Goal: Information Seeking & Learning: Learn about a topic

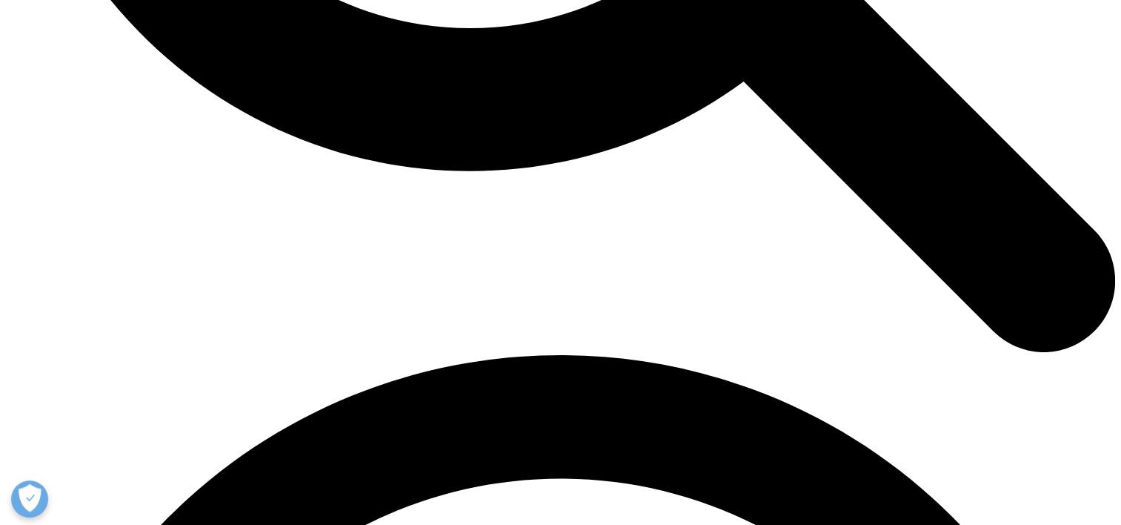
scroll to position [1890, 0]
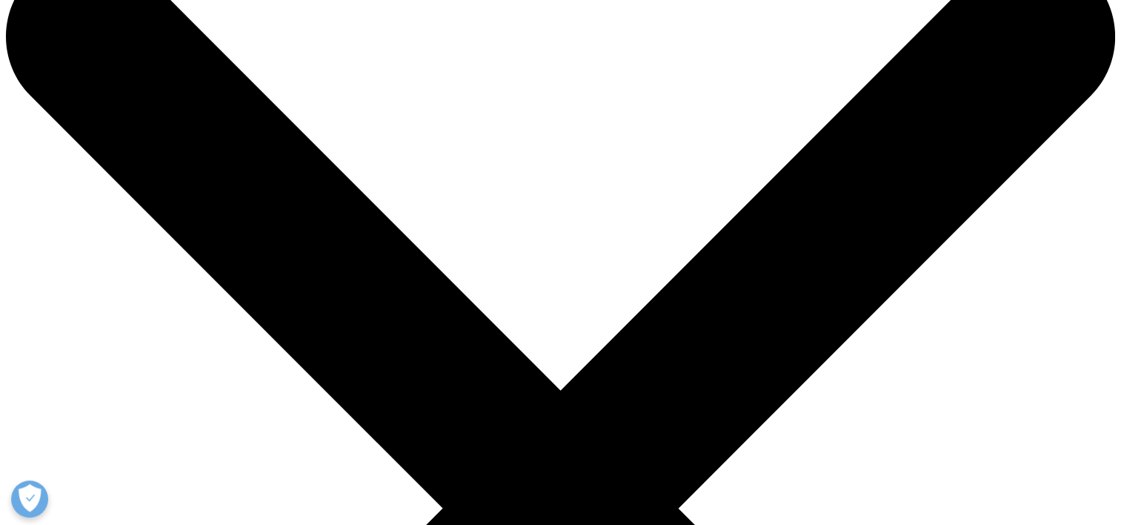
scroll to position [0, 0]
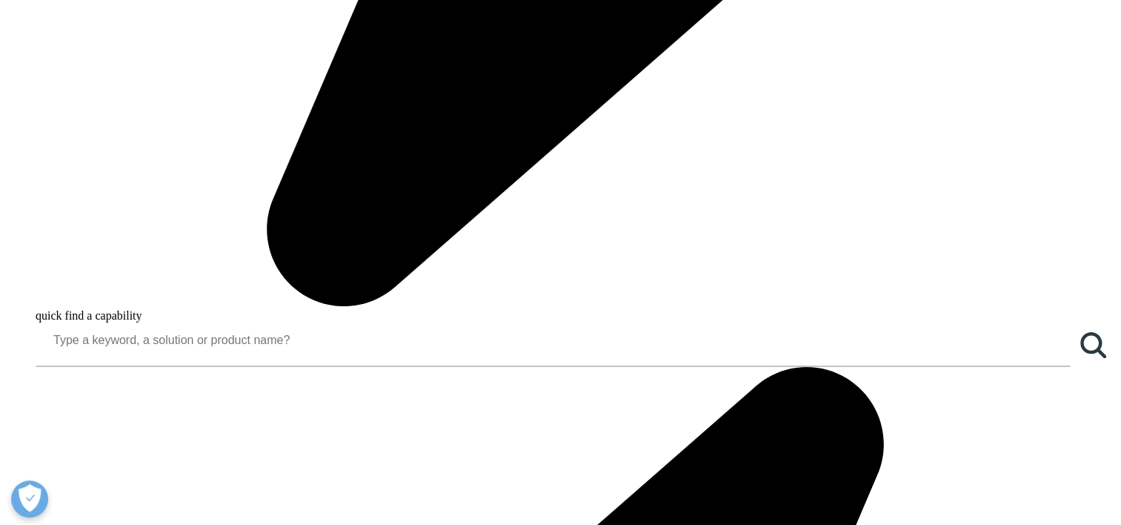
scroll to position [1301, 0]
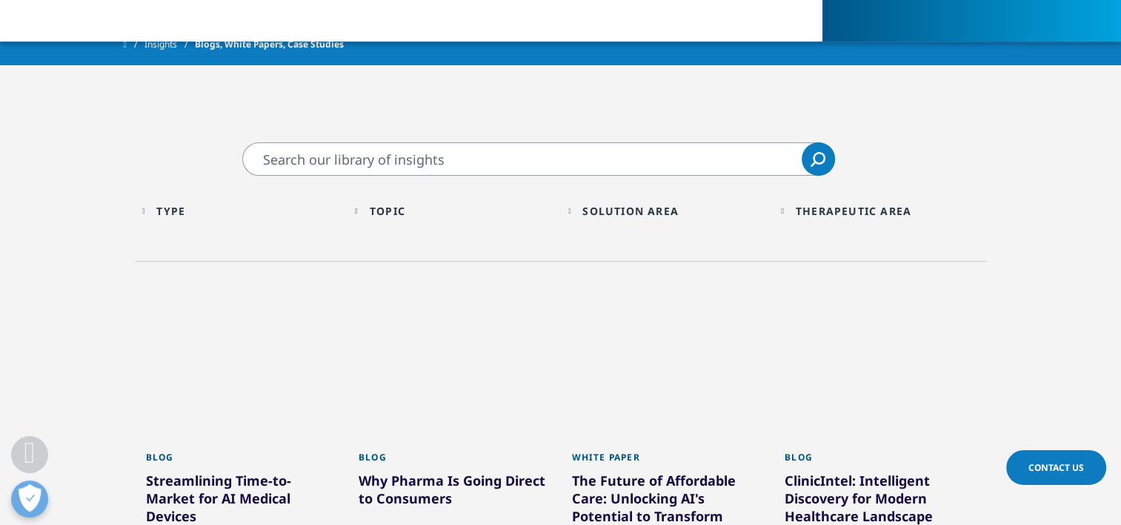
scroll to position [403, 0]
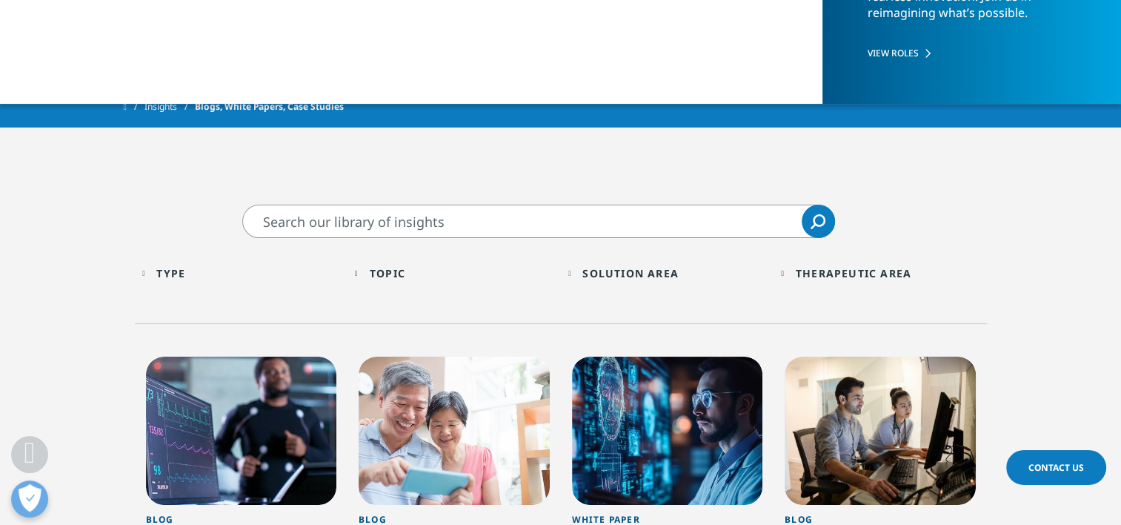
click at [418, 225] on input "Search" at bounding box center [538, 220] width 593 height 33
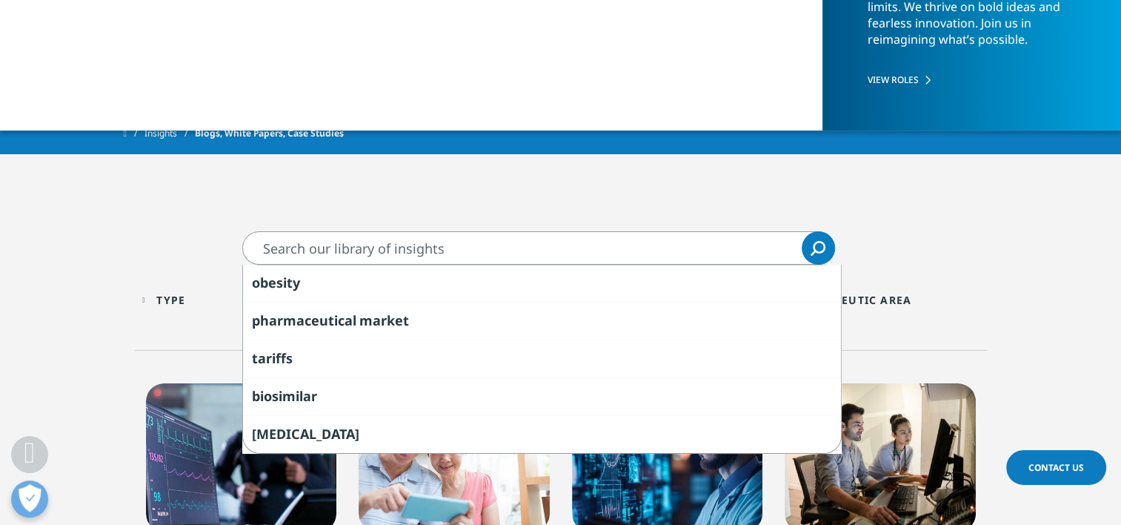
scroll to position [375, 0]
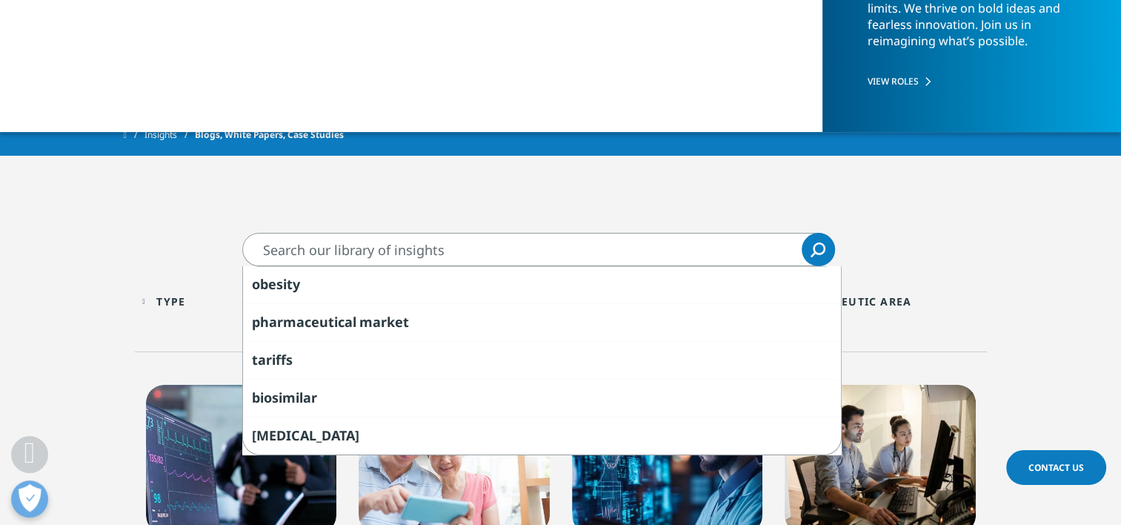
click at [142, 295] on div "Type Loading Clear Or/And Operator" at bounding box center [241, 301] width 199 height 35
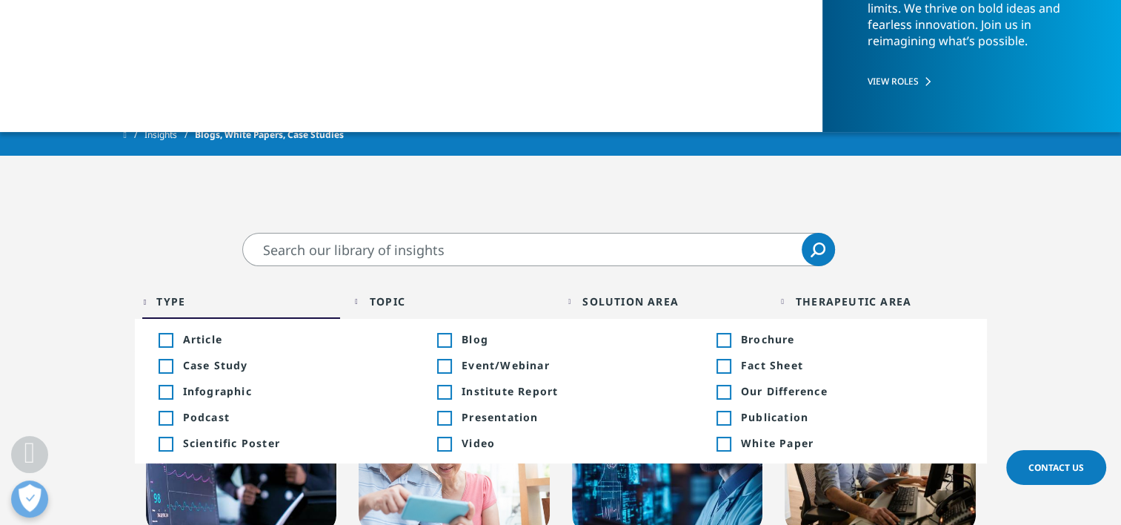
click at [166, 362] on div "Toggle" at bounding box center [165, 365] width 13 height 13
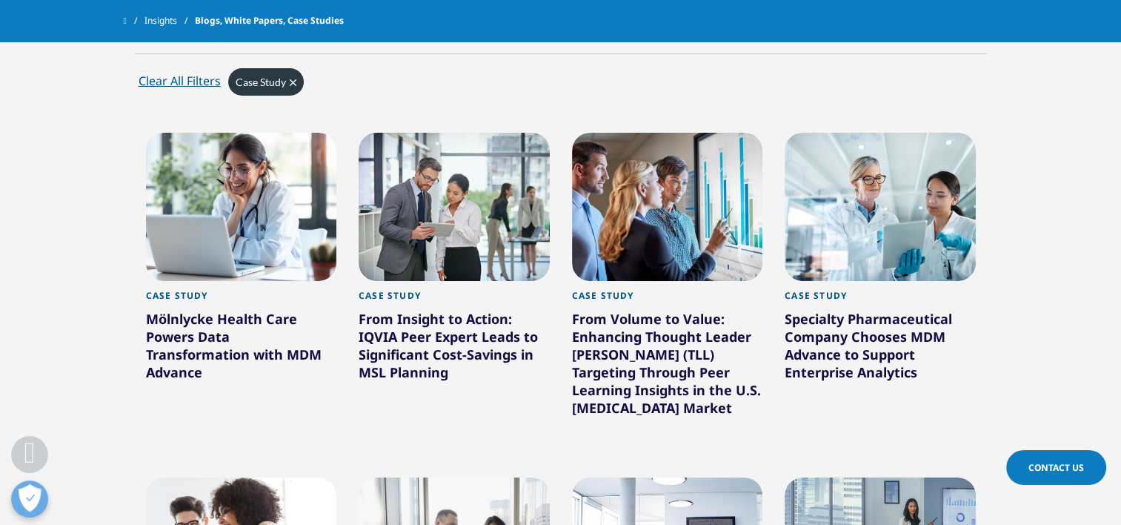
scroll to position [633, 0]
